Goal: Task Accomplishment & Management: Manage account settings

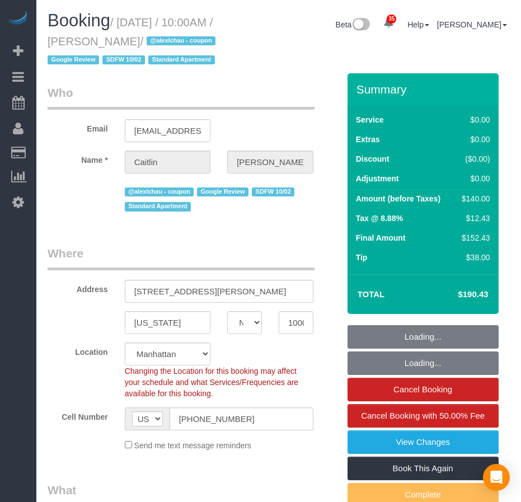
select select "NY"
select select "1"
select select "2"
select select "string:stripe-pm_1SDc9W4VGloSiKo7EIirBUDc"
select select "spot1"
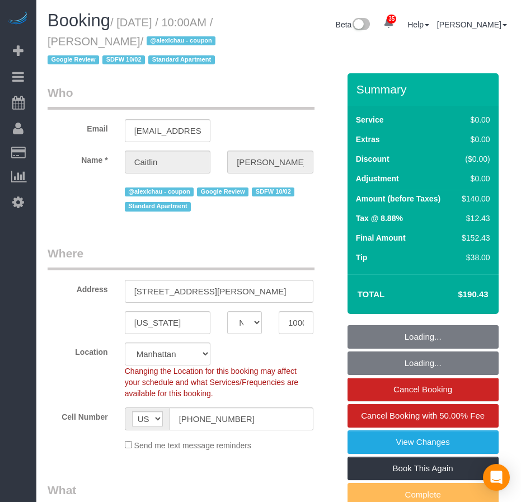
select select "number:58"
select select "number:72"
select select "number:15"
select select "number:5"
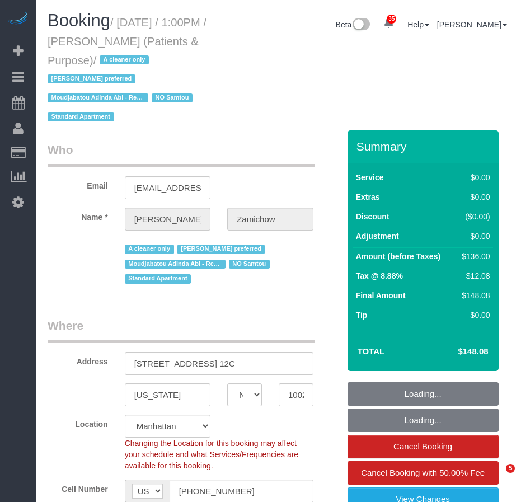
select select "NY"
select select "string:stripe-pm_1QChMk4VGloSiKo73YhVfFtE"
select select "number:89"
select select "number:90"
select select "number:15"
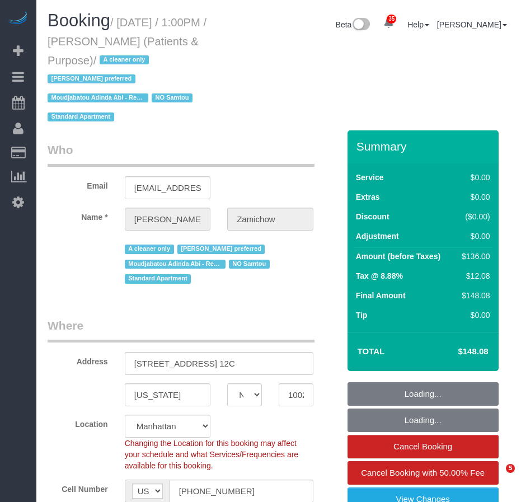
select select "number:7"
select select "spot1"
select select "1"
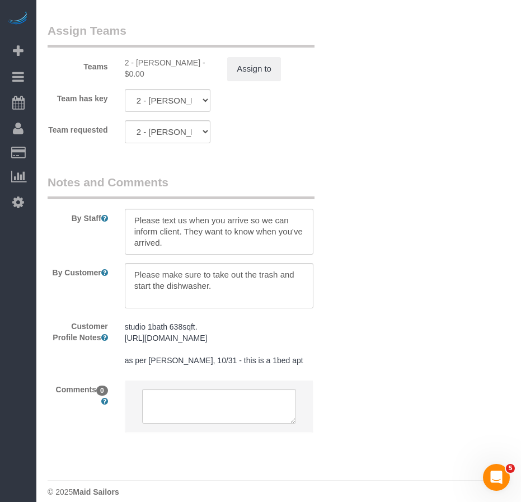
scroll to position [1730, 0]
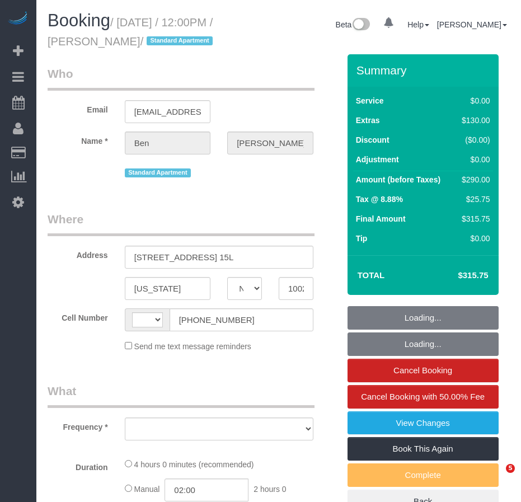
select select "NY"
select select "object:576"
select select "number:58"
select select "number:74"
select select "number:15"
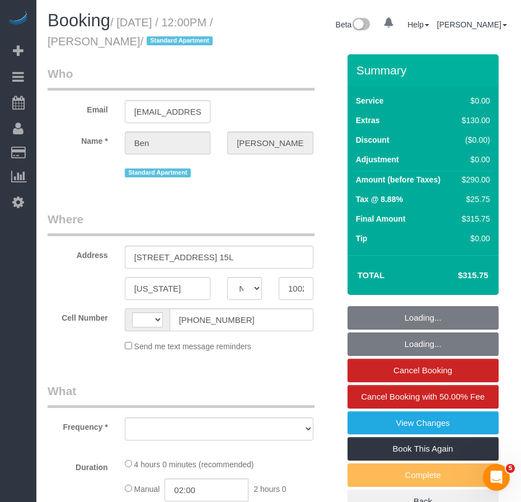
select select "number:5"
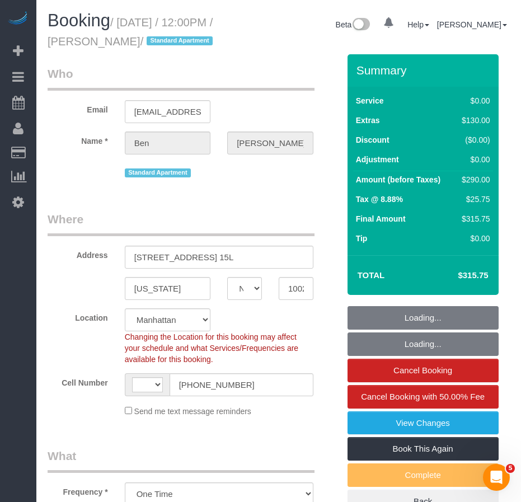
select select "object:974"
select select "string:US"
select select "string:stripe-pm_1SF4Kl4VGloSiKo754owkTHt"
select select "1"
select select "spot1"
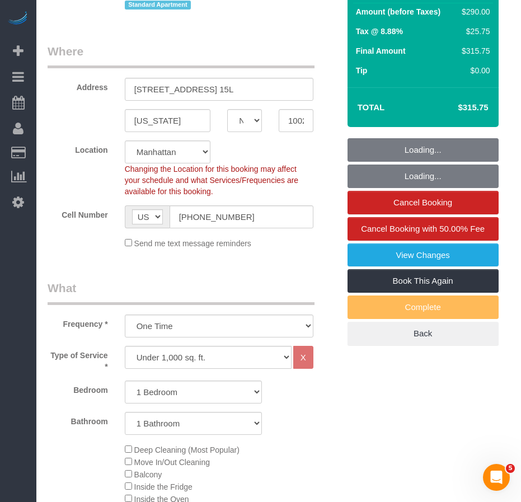
select select "1"
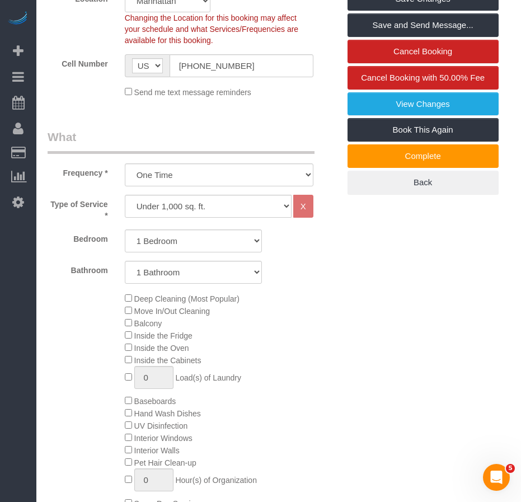
scroll to position [310, 0]
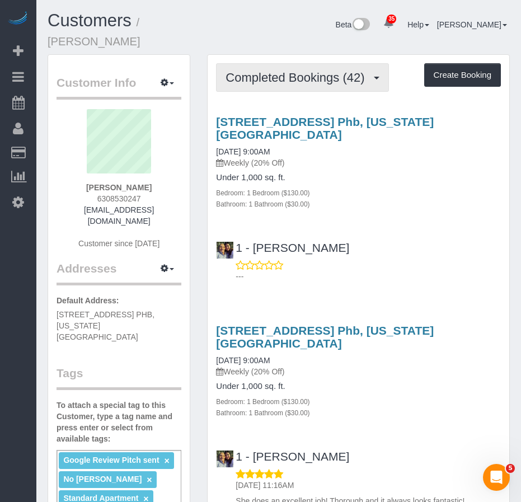
click at [260, 74] on span "Completed Bookings (42)" at bounding box center [298, 78] width 144 height 14
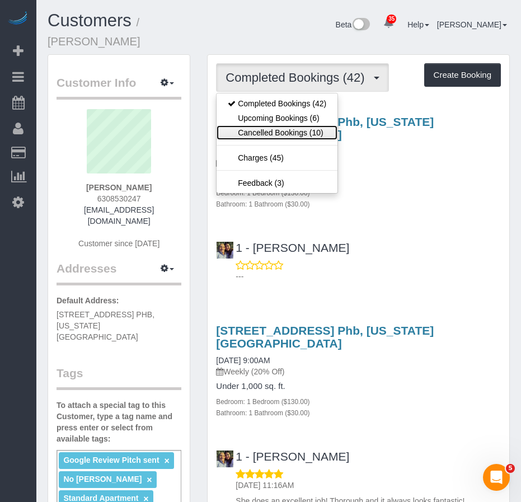
click at [272, 134] on link "Cancelled Bookings (10)" at bounding box center [277, 132] width 121 height 15
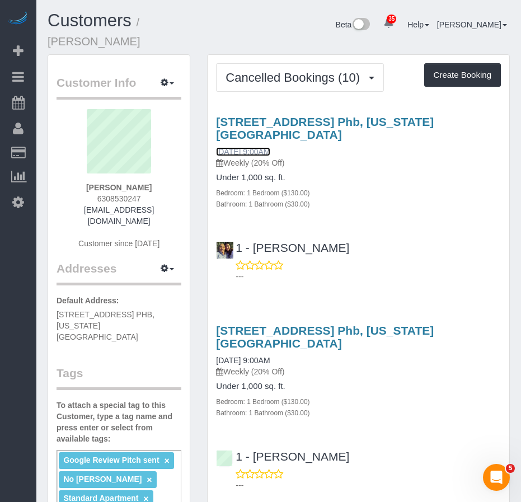
click at [268, 152] on link "[DATE] 9:00AM" at bounding box center [243, 151] width 54 height 9
click at [256, 151] on link "[DATE] 9:00AM" at bounding box center [243, 151] width 54 height 9
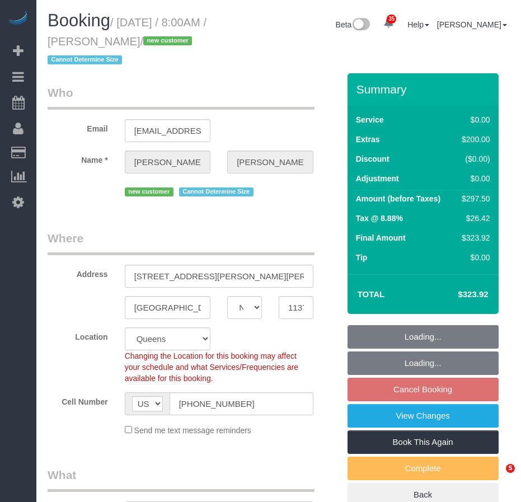
select select "NY"
select select "string:stripe-pm_1SFDpA4VGloSiKo7FVSC2416"
select select "number:56"
select select "number:72"
select select "number:15"
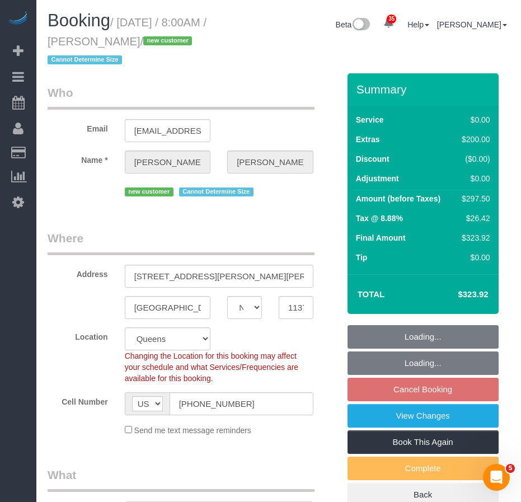
select select "number:5"
select select "object:960"
select select "spot1"
select select "object:1420"
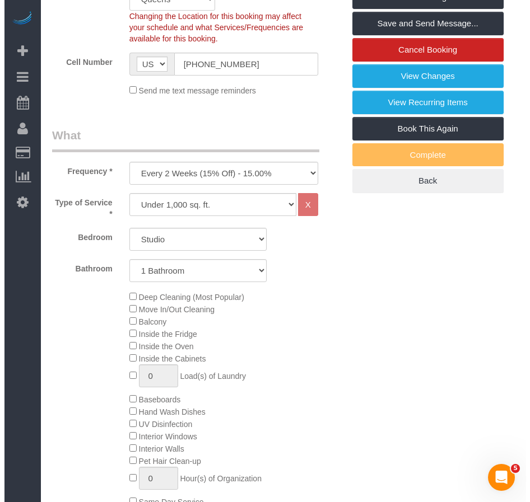
scroll to position [336, 0]
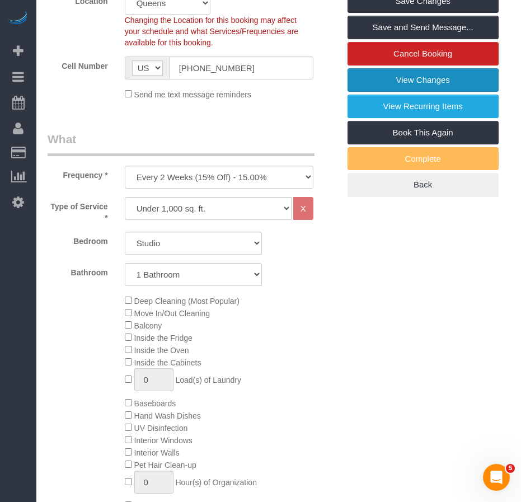
click at [383, 77] on link "View Changes" at bounding box center [423, 80] width 151 height 24
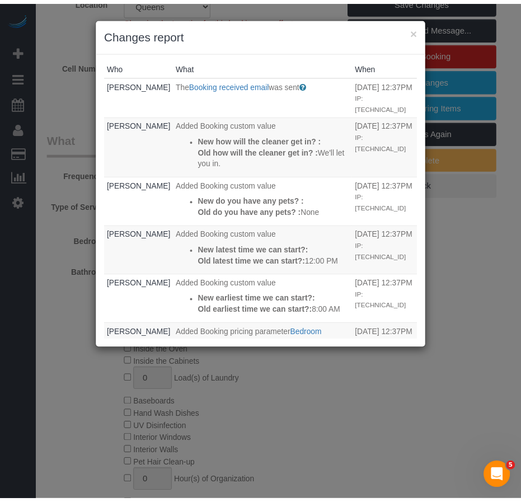
scroll to position [0, 0]
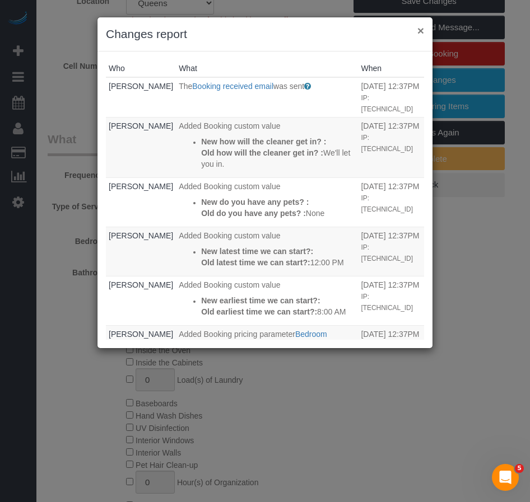
drag, startPoint x: 420, startPoint y: 30, endPoint x: 414, endPoint y: 32, distance: 5.8
click at [417, 31] on button "×" at bounding box center [420, 31] width 7 height 12
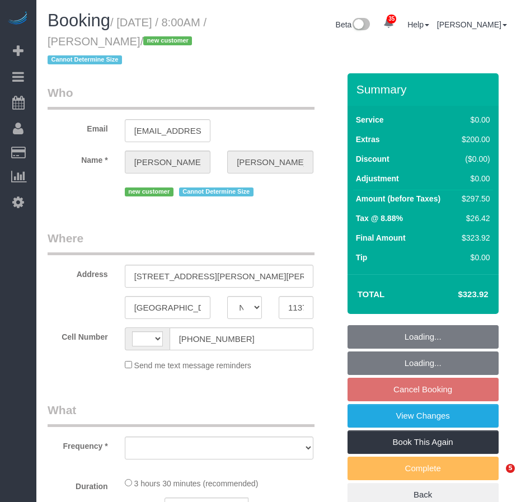
select select "NY"
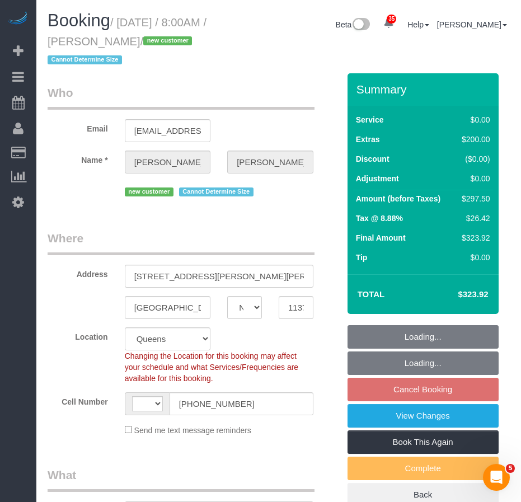
select select "string:US"
select select "object:960"
select select "string:stripe-pm_1SFDpA4VGloSiKo7FVSC2416"
select select "number:56"
select select "number:72"
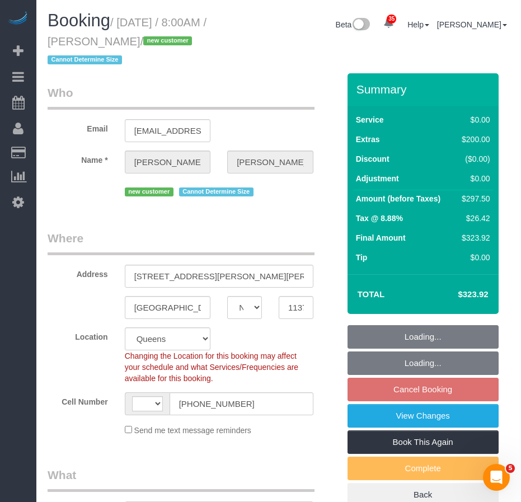
select select "number:15"
select select "number:5"
select select "spot1"
select select "object:1074"
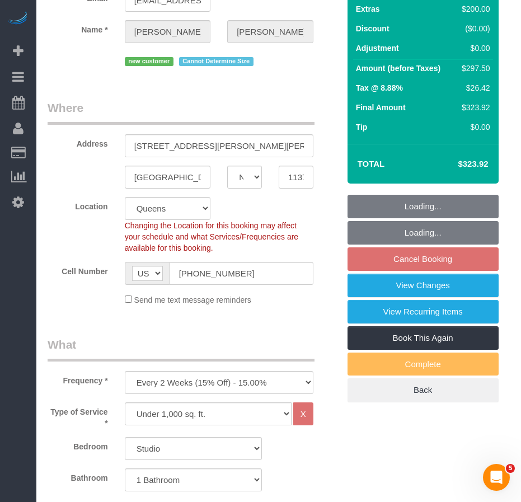
scroll to position [112, 0]
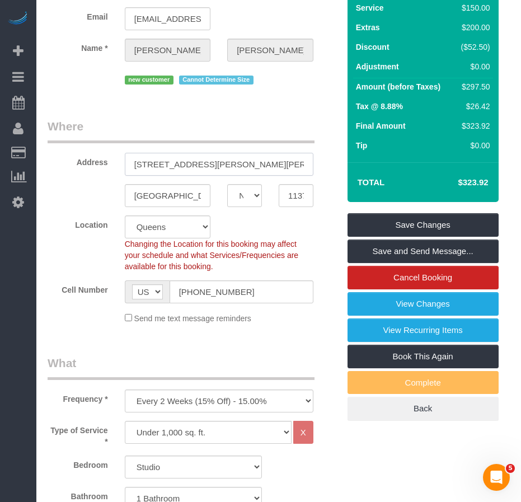
click at [260, 163] on input "[STREET_ADDRESS][PERSON_NAME][PERSON_NAME] 7G" at bounding box center [219, 164] width 189 height 23
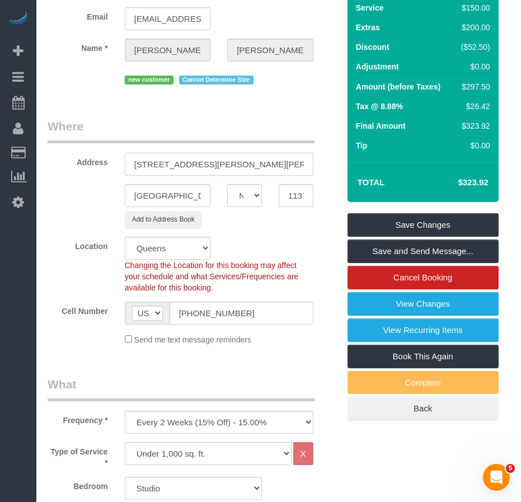
type input "1860 Horace Harding Expressway, Apt. 7G"
click at [293, 196] on input "11375" at bounding box center [296, 195] width 35 height 23
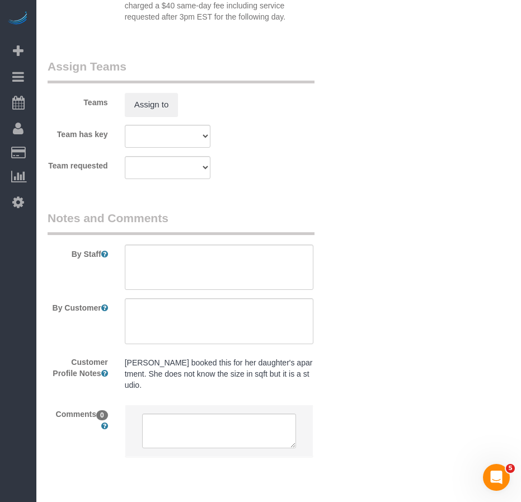
scroll to position [1598, 0]
